Goal: Information Seeking & Learning: Learn about a topic

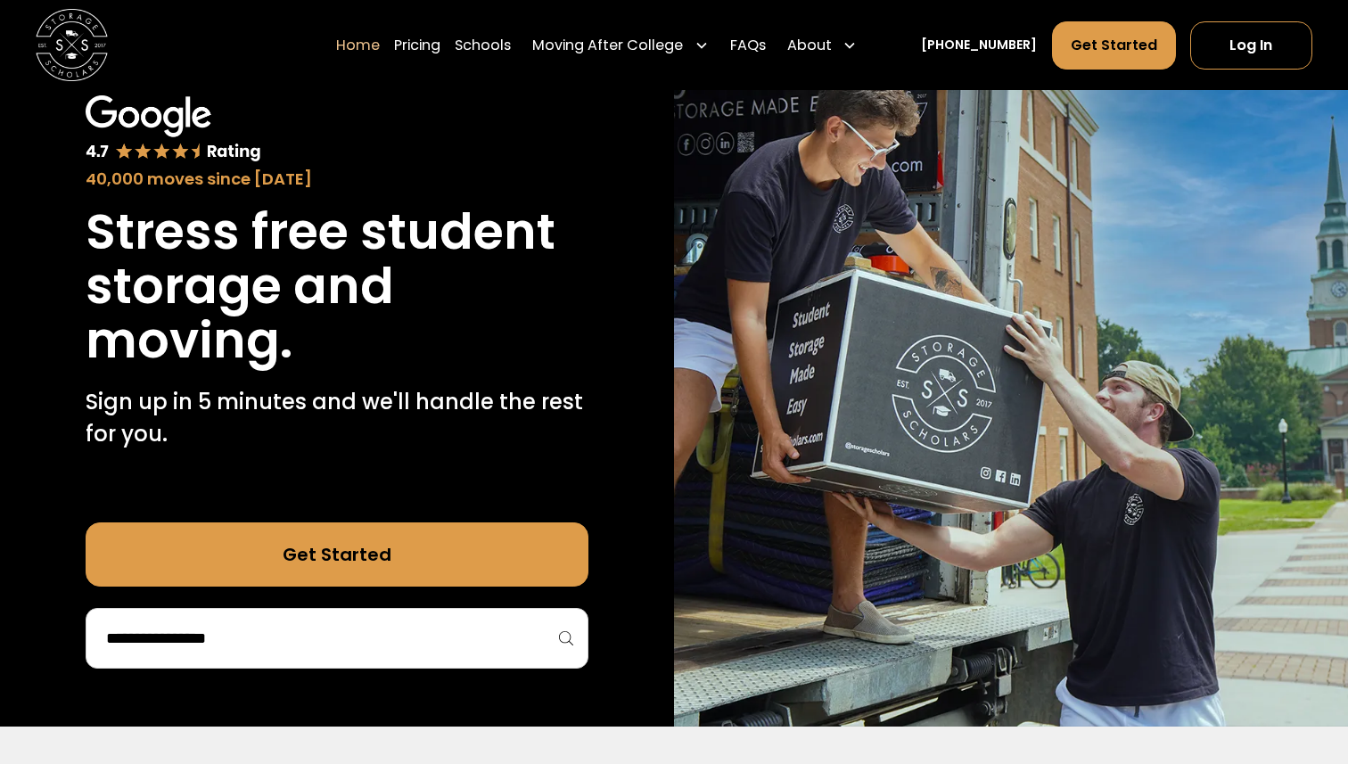
scroll to position [116, 0]
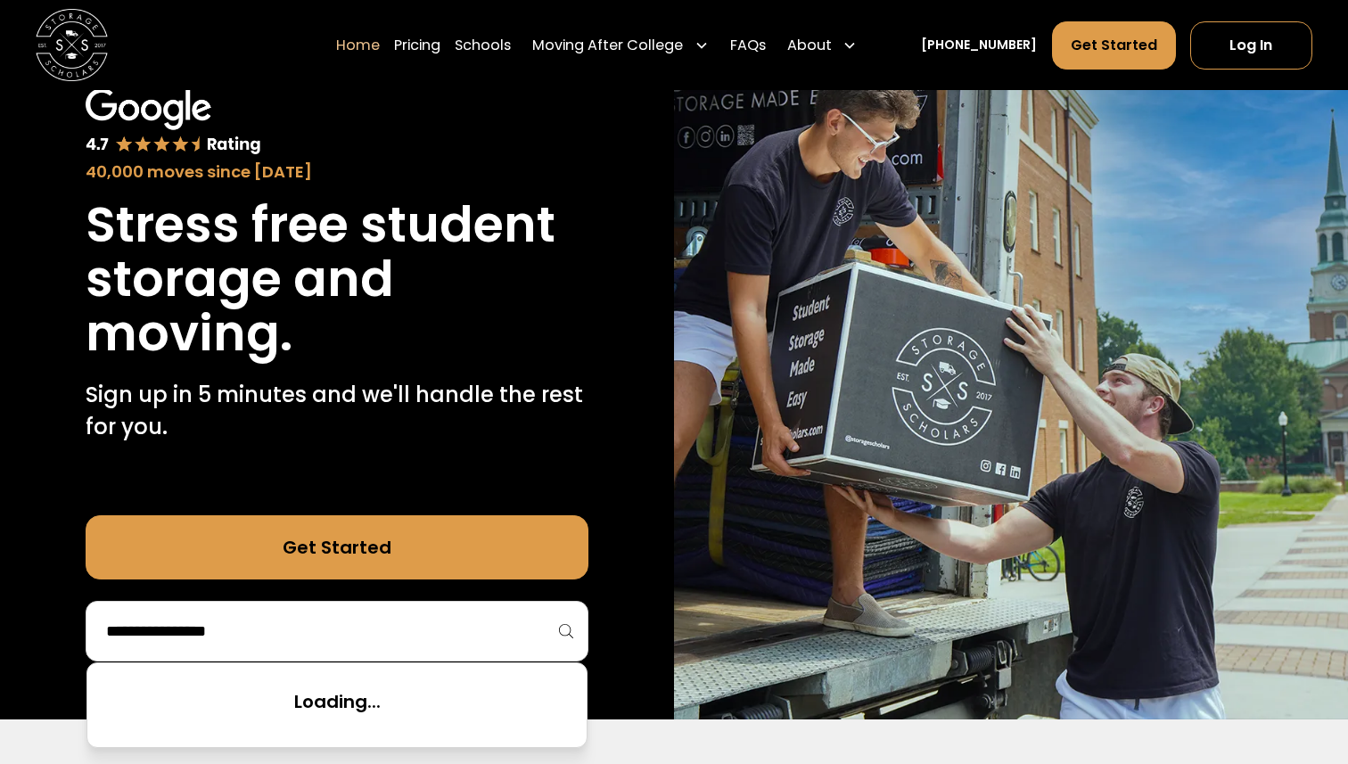
click at [176, 621] on input "search" at bounding box center [336, 631] width 465 height 30
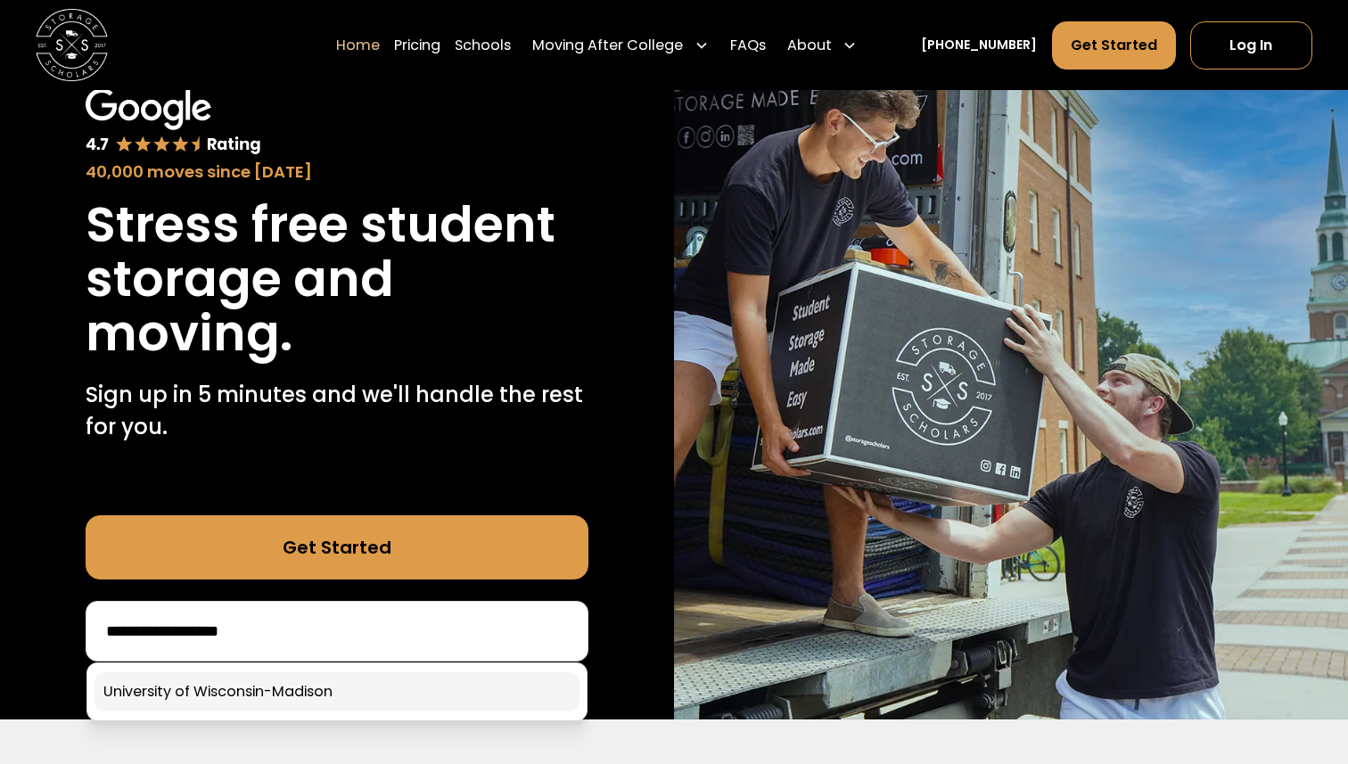
type input "**********"
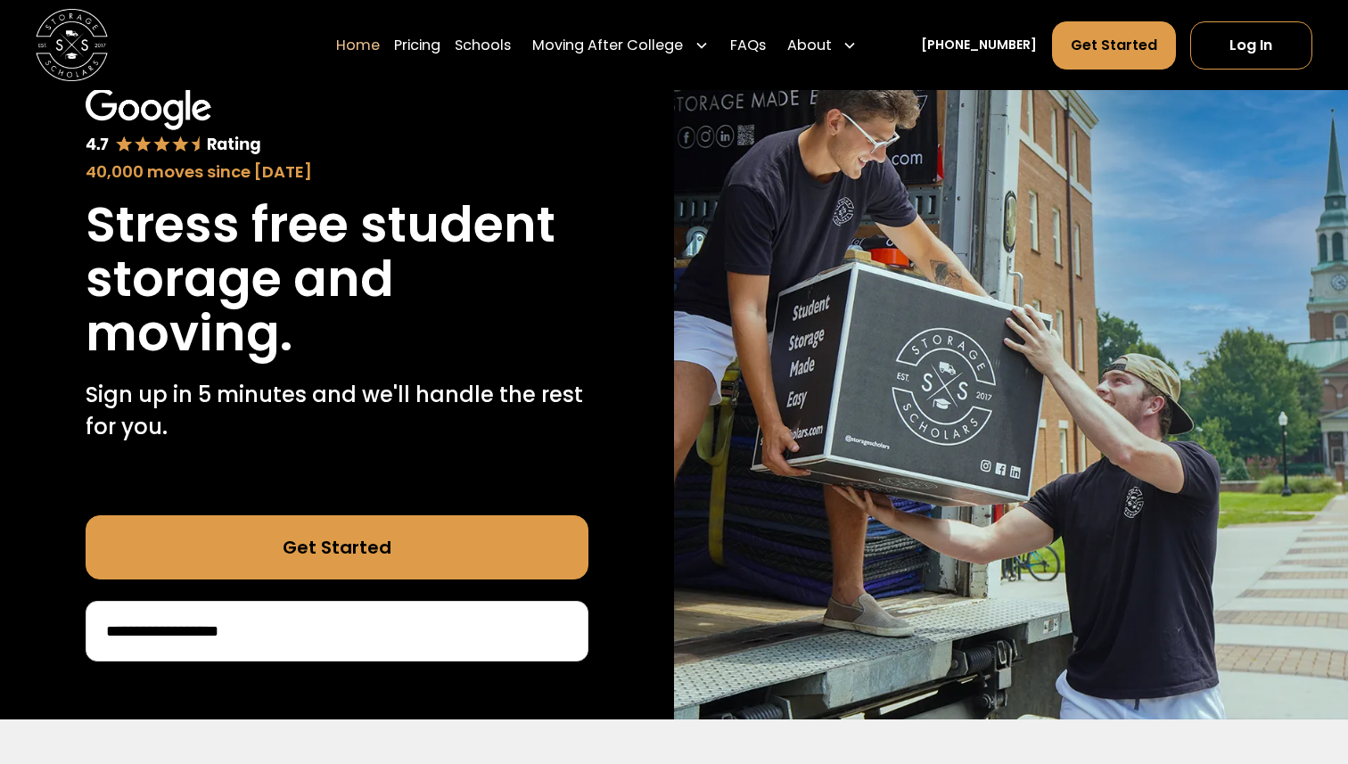
click at [253, 545] on link "Get Started" at bounding box center [337, 547] width 503 height 64
